Goal: Task Accomplishment & Management: Use online tool/utility

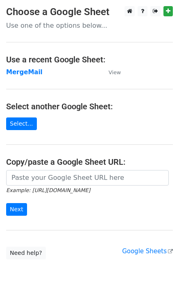
click at [38, 73] on td "MergeMail" at bounding box center [53, 72] width 94 height 9
click at [33, 73] on strong "MergeMail" at bounding box center [24, 72] width 36 height 7
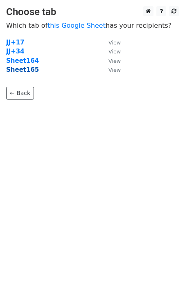
click at [30, 71] on strong "Sheet165" at bounding box center [22, 69] width 33 height 7
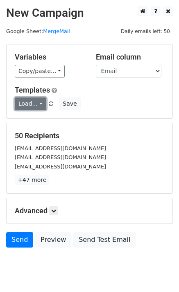
click at [29, 109] on link "Load..." at bounding box center [30, 104] width 31 height 13
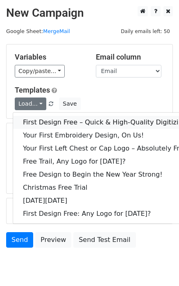
click at [58, 127] on link "First Design Free – Quick & High-Quality Digitizing!" at bounding box center [105, 122] width 185 height 13
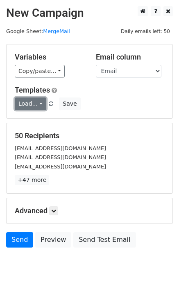
click at [36, 108] on link "Load..." at bounding box center [30, 104] width 31 height 13
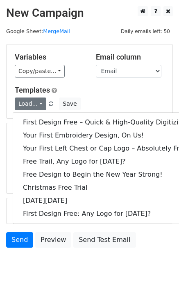
click at [109, 91] on h5 "Templates" at bounding box center [89, 90] width 149 height 9
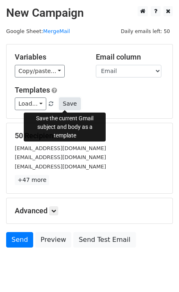
click at [59, 103] on button "Save" at bounding box center [69, 104] width 21 height 13
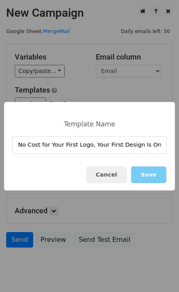
type input "No Cost for Your First Logo, Your First Design Is On Us!"
click at [145, 177] on button "Save" at bounding box center [148, 175] width 35 height 17
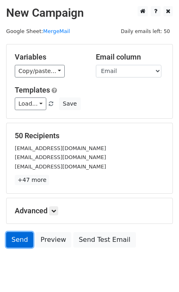
click at [14, 234] on link "Send" at bounding box center [19, 240] width 27 height 16
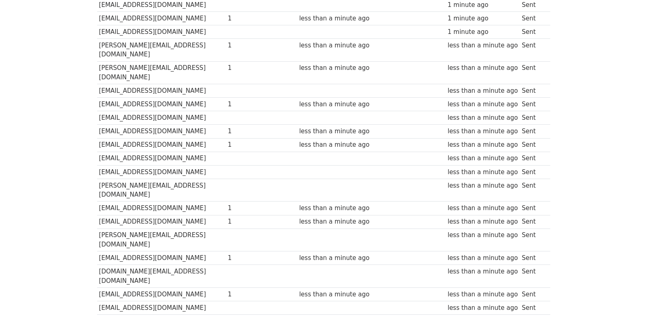
scroll to position [545, 0]
